Goal: Information Seeking & Learning: Learn about a topic

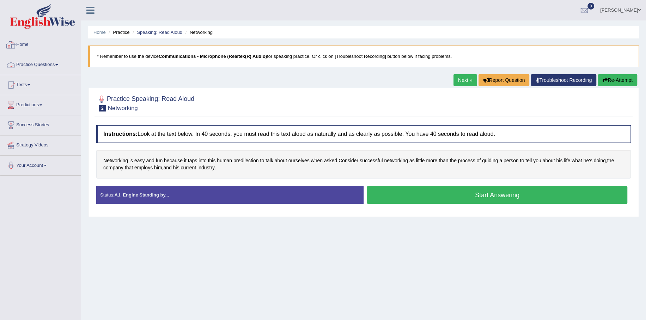
click at [27, 45] on link "Home" at bounding box center [40, 44] width 80 height 18
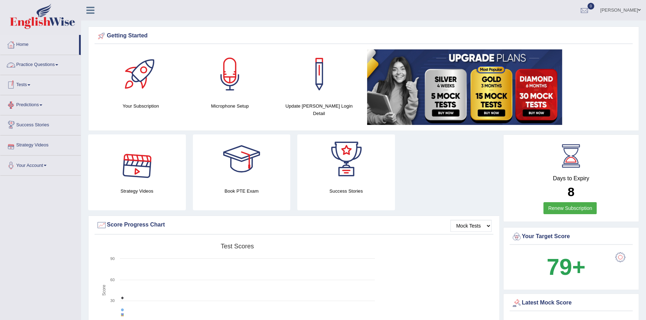
click at [44, 64] on link "Practice Questions" at bounding box center [40, 64] width 80 height 18
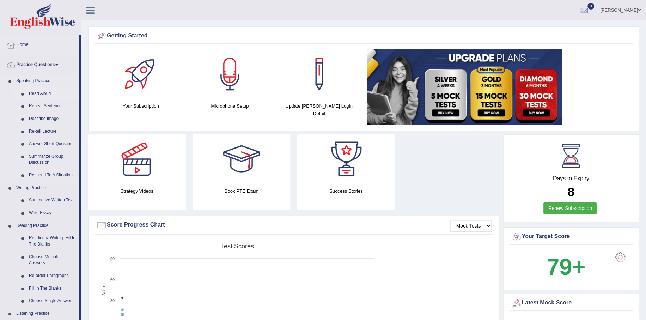
click at [39, 89] on link "Read Aloud" at bounding box center [52, 93] width 53 height 13
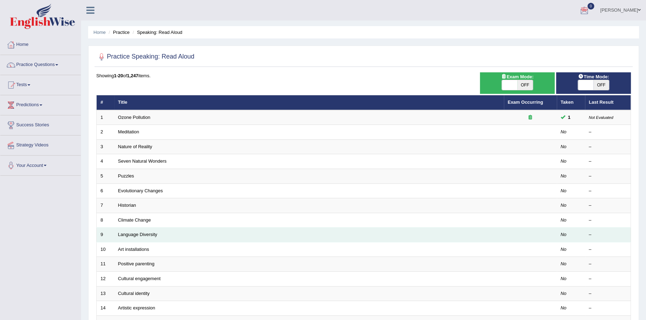
click at [307, 227] on td "Language Diversity" at bounding box center [308, 234] width 389 height 15
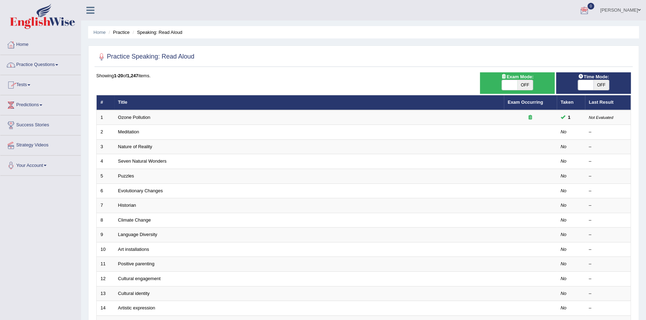
click at [58, 64] on span at bounding box center [56, 64] width 3 height 1
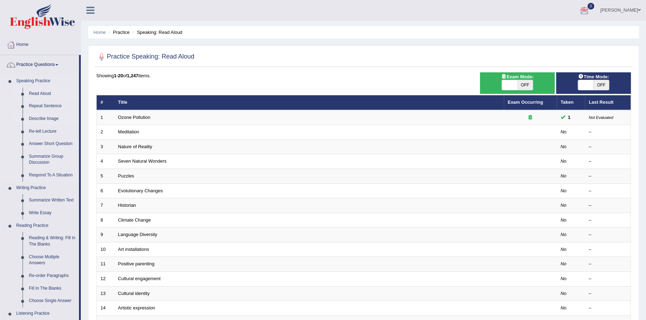
click at [43, 116] on link "Describe Image" at bounding box center [52, 118] width 53 height 13
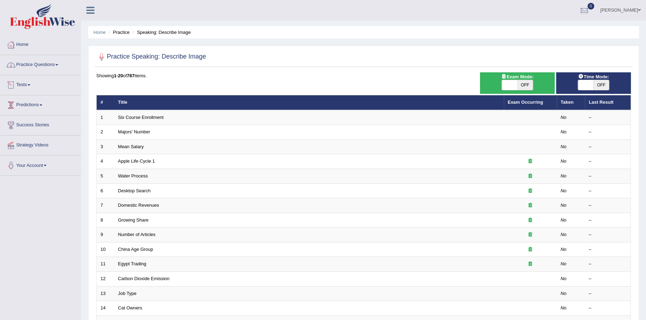
click at [44, 67] on link "Practice Questions" at bounding box center [40, 64] width 80 height 18
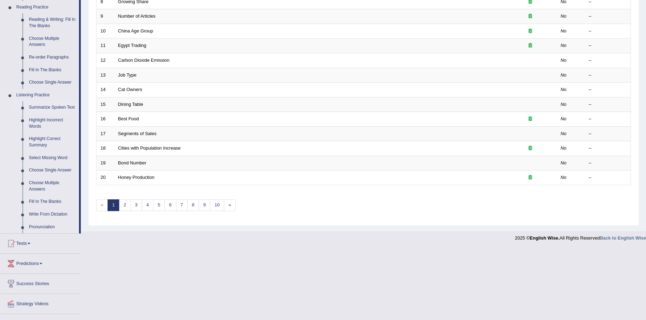
scroll to position [233, 0]
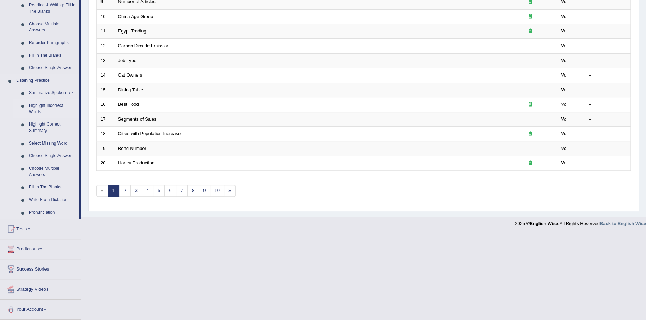
click at [44, 106] on link "Highlight Incorrect Words" at bounding box center [52, 108] width 53 height 19
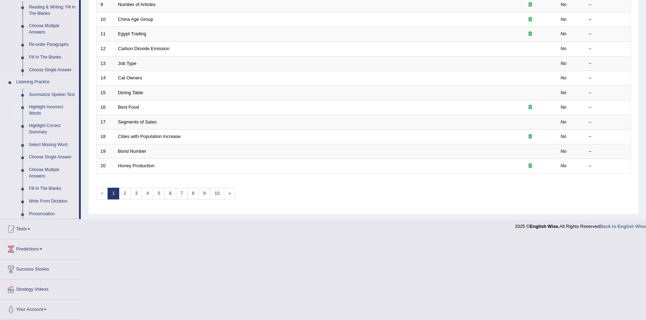
scroll to position [170, 0]
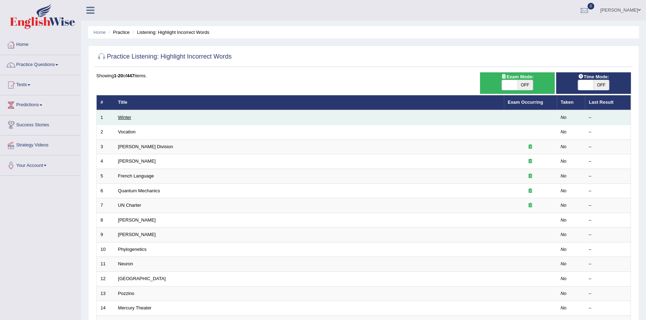
click at [126, 115] on link "Winter" at bounding box center [124, 117] width 13 height 5
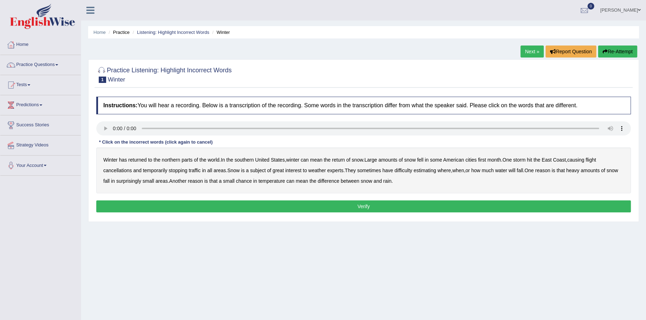
click at [352, 207] on button "Verify" at bounding box center [363, 206] width 534 height 12
click at [246, 160] on b "southern" at bounding box center [243, 160] width 19 height 6
click at [486, 160] on b "first" at bounding box center [482, 160] width 8 height 6
click at [211, 170] on b "all" at bounding box center [209, 170] width 5 height 6
click at [505, 170] on b "water" at bounding box center [501, 170] width 12 height 6
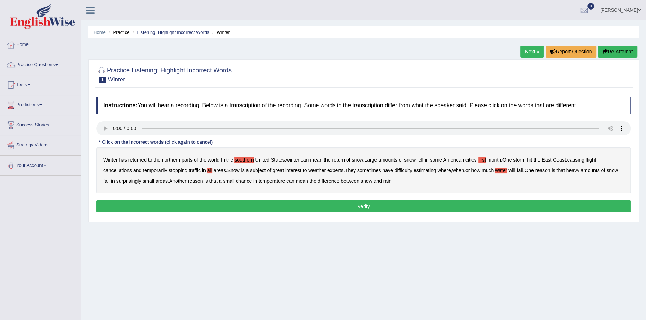
click at [252, 180] on b "chance" at bounding box center [244, 181] width 16 height 6
click at [370, 205] on button "Verify" at bounding box center [363, 206] width 534 height 12
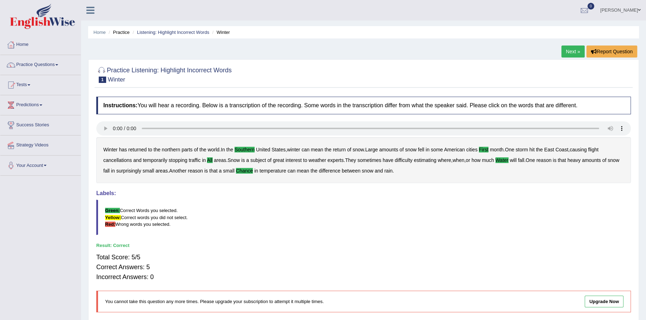
click at [569, 51] on link "Next »" at bounding box center [572, 51] width 23 height 12
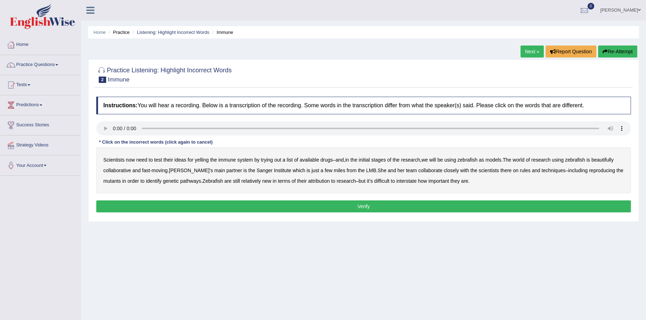
click at [200, 160] on b "yelling" at bounding box center [201, 160] width 14 height 6
click at [427, 160] on b "we" at bounding box center [424, 160] width 6 height 6
click at [606, 159] on b "beautifully" at bounding box center [602, 160] width 22 height 6
click at [519, 169] on b "rules" at bounding box center [524, 170] width 11 height 6
click at [413, 181] on b "interstate" at bounding box center [406, 181] width 20 height 6
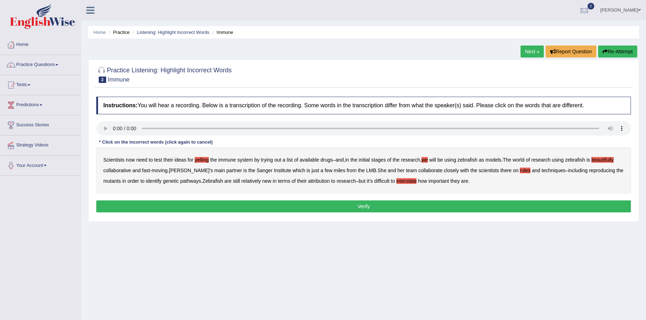
click at [393, 205] on button "Verify" at bounding box center [363, 206] width 534 height 12
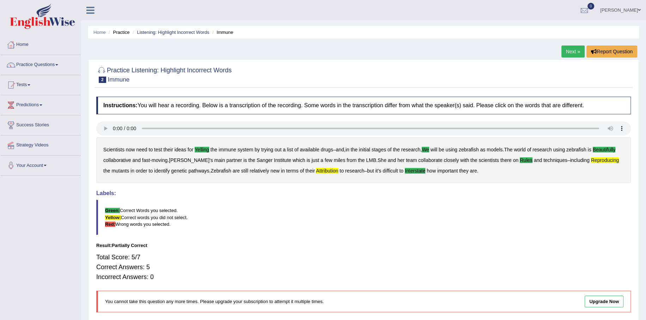
drag, startPoint x: 365, startPoint y: 48, endPoint x: 363, endPoint y: 51, distance: 4.6
click at [365, 48] on div "Home Practice Listening: Highlight Incorrect Words Immune Next » Report Questio…" at bounding box center [363, 176] width 564 height 352
click at [571, 51] on link "Next »" at bounding box center [572, 51] width 23 height 12
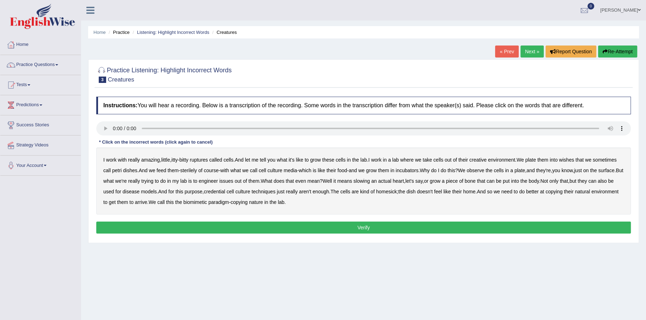
click at [483, 160] on b "creative" at bounding box center [477, 160] width 17 height 6
click at [574, 160] on b "wishes" at bounding box center [565, 160] width 15 height 6
click at [233, 181] on b "issues" at bounding box center [226, 181] width 14 height 6
click at [147, 203] on b "arrive" at bounding box center [141, 202] width 12 height 6
click at [376, 228] on button "Verify" at bounding box center [363, 227] width 534 height 12
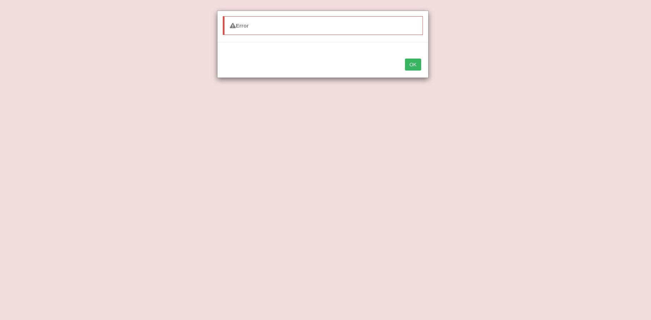
click at [563, 133] on div "Error OK" at bounding box center [325, 160] width 651 height 320
